Goal: Feedback & Contribution: Leave review/rating

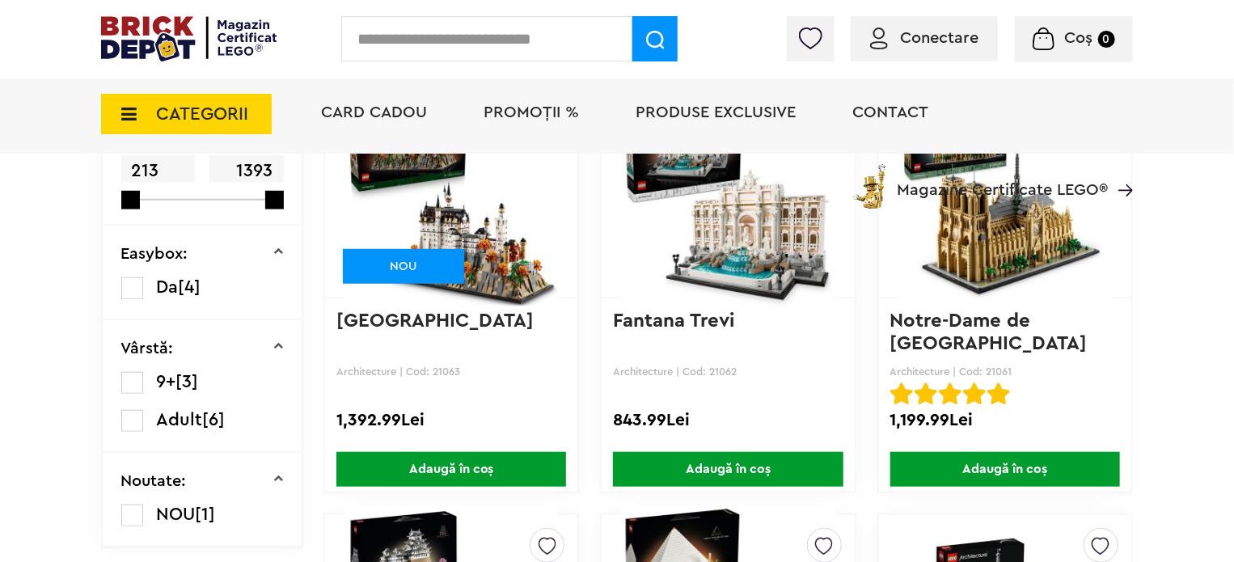
scroll to position [538, 0]
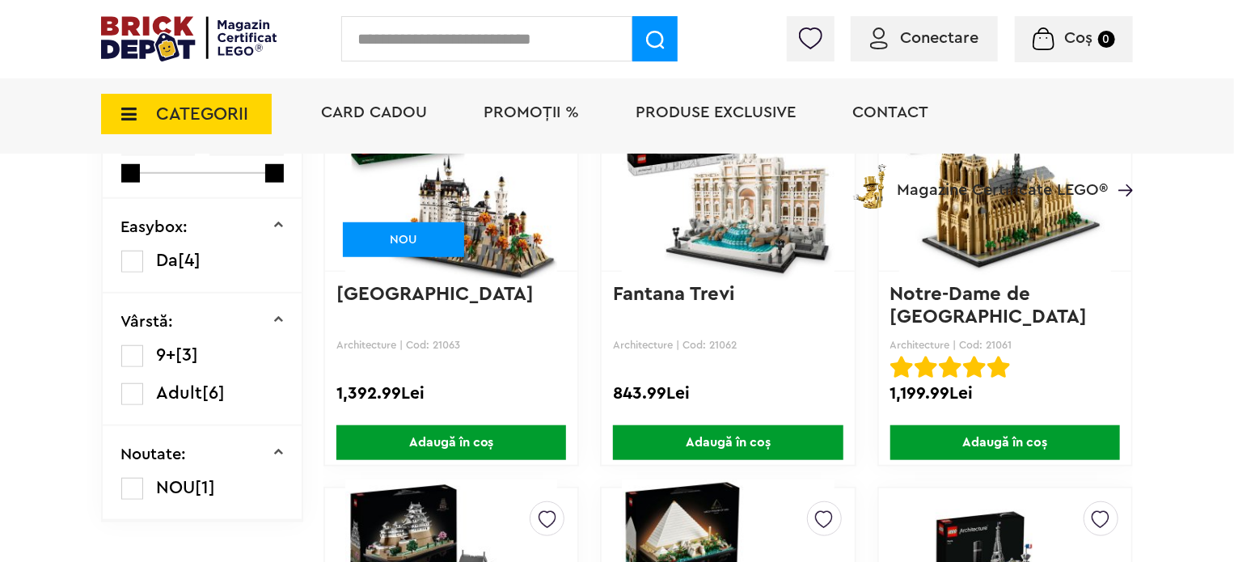
click at [996, 233] on img at bounding box center [1005, 174] width 212 height 226
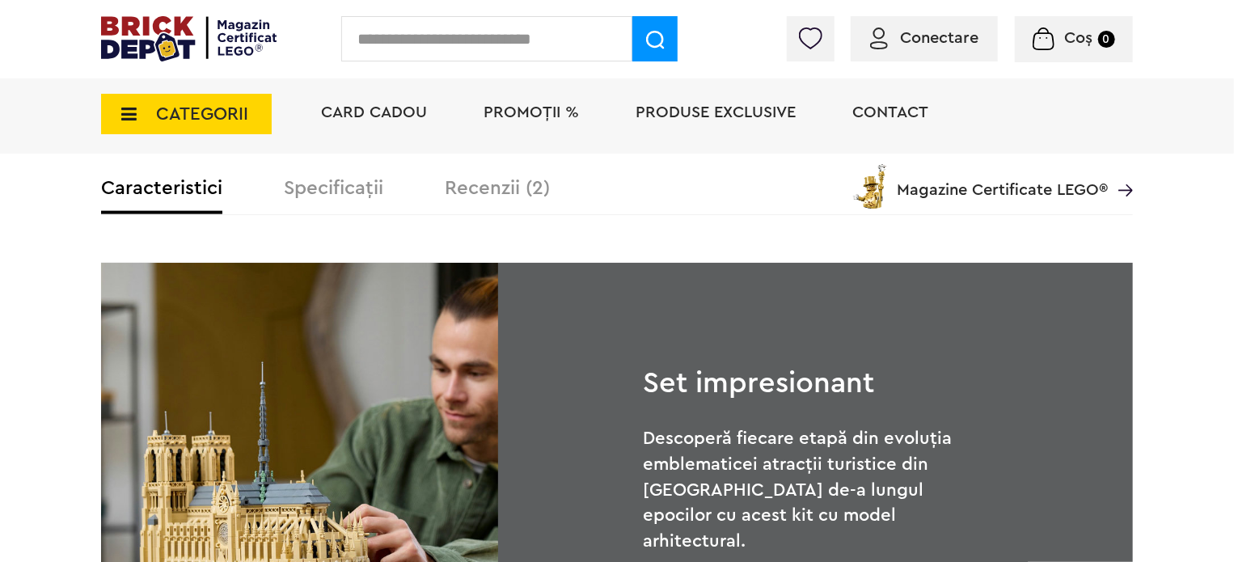
scroll to position [1051, 0]
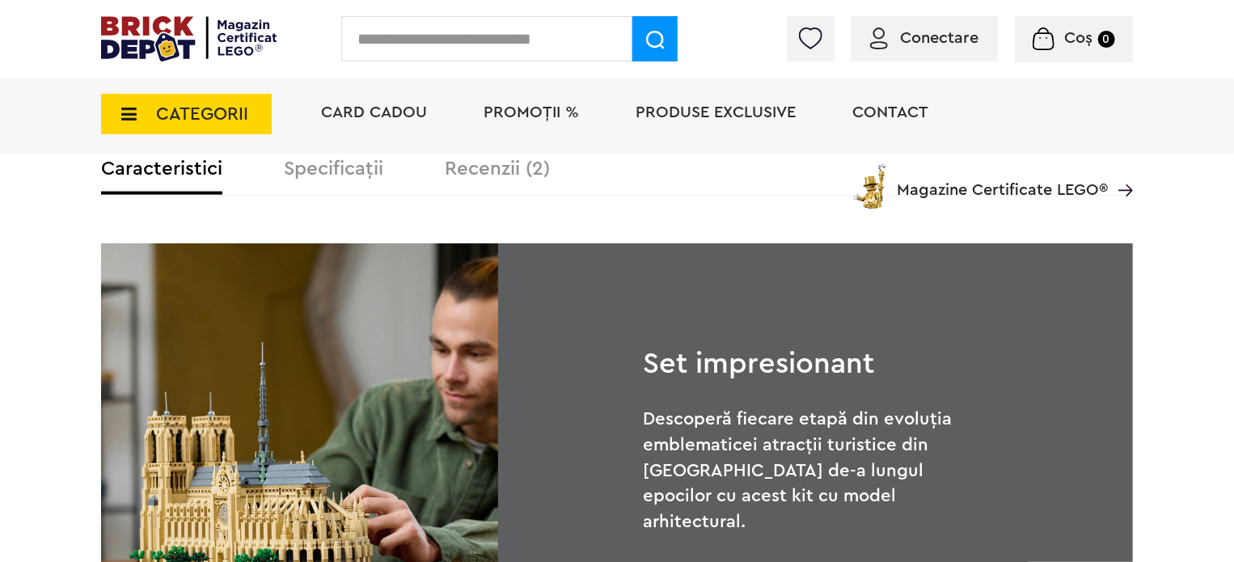
click at [463, 164] on div "Card Cadou PROMOȚII % Produse exclusive Contact Magazine Certificate LEGO®" at bounding box center [719, 141] width 828 height 133
click at [459, 171] on div "Card Cadou PROMOȚII % Produse exclusive Contact Magazine Certificate LEGO®" at bounding box center [719, 141] width 828 height 133
click at [539, 171] on div "Card Cadou PROMOȚII % Produse exclusive Contact Magazine Certificate LEGO®" at bounding box center [719, 141] width 828 height 133
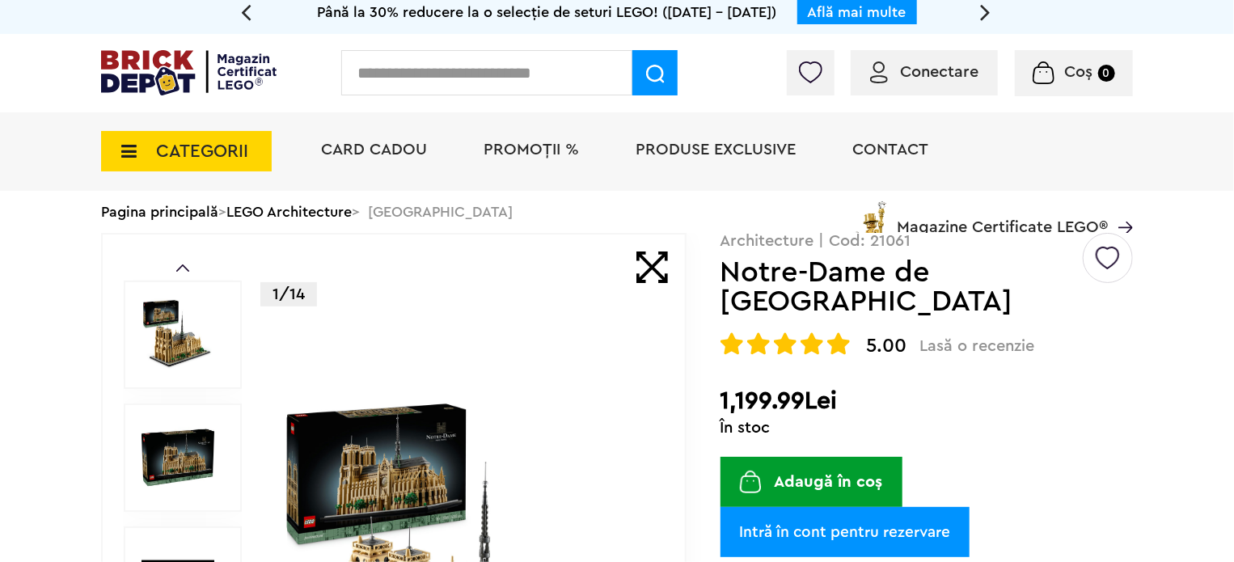
scroll to position [0, 0]
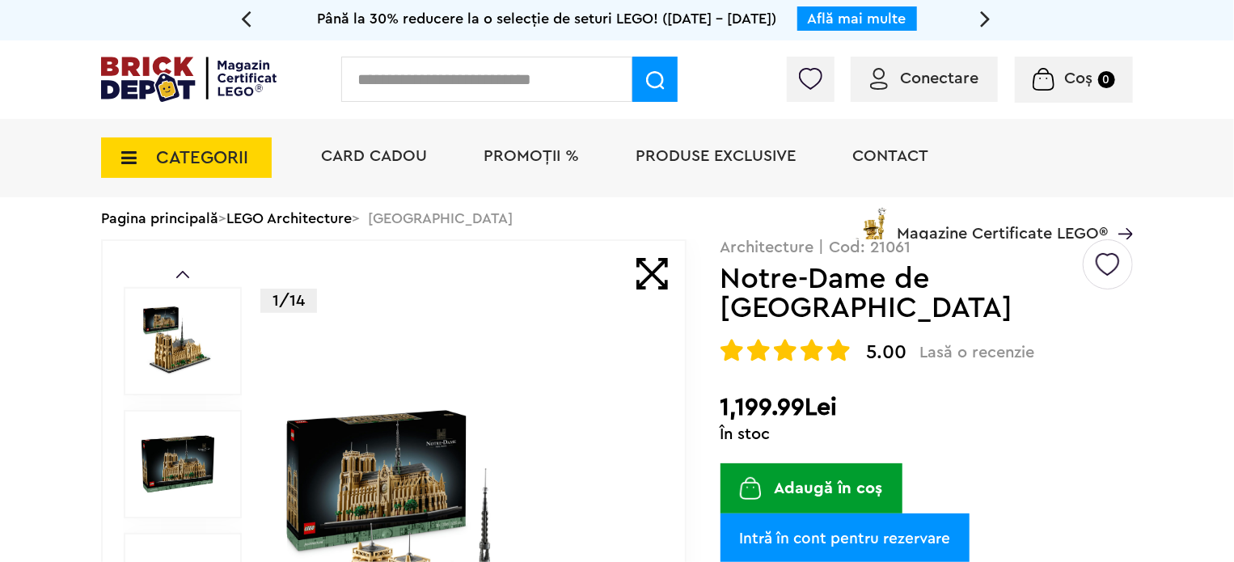
click at [806, 339] on img at bounding box center [812, 350] width 23 height 23
click at [928, 343] on span "Lasă o recenzie" at bounding box center [977, 352] width 115 height 19
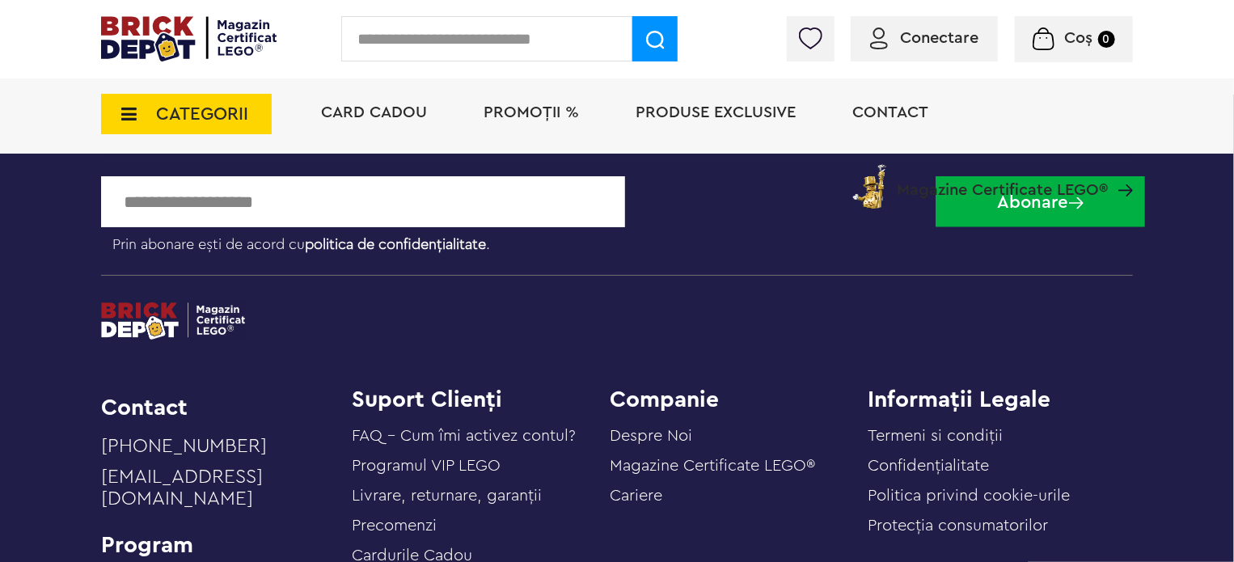
scroll to position [1673, 0]
